Goal: Navigation & Orientation: Find specific page/section

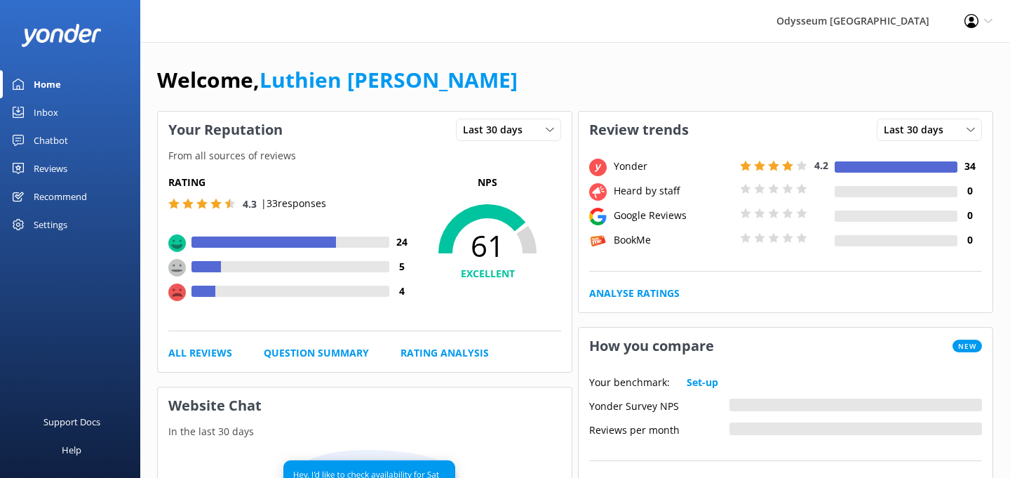
click at [58, 164] on div "Reviews" at bounding box center [51, 168] width 34 height 28
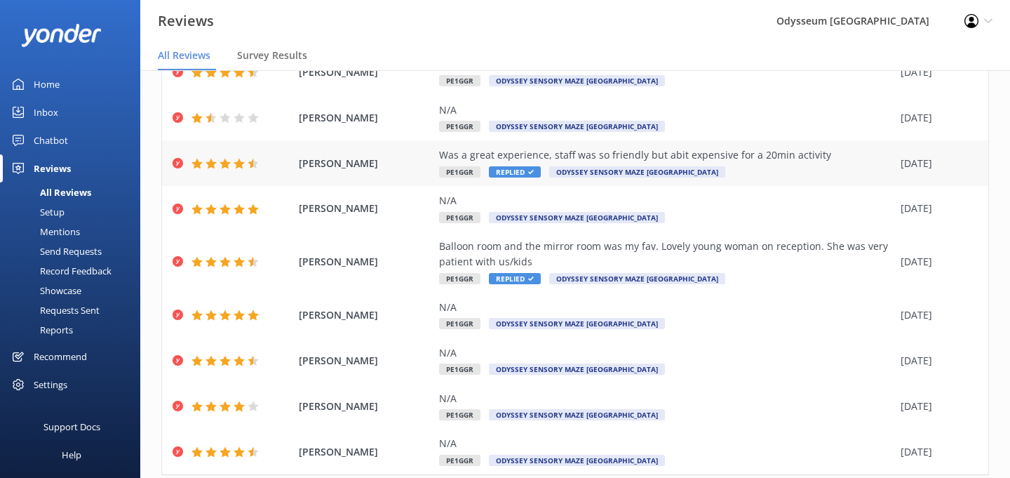
scroll to position [189, 0]
